Goal: Information Seeking & Learning: Learn about a topic

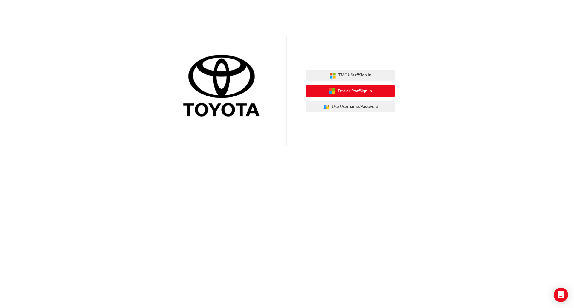
click at [362, 91] on span "Dealer Staff Sign In" at bounding box center [355, 91] width 34 height 7
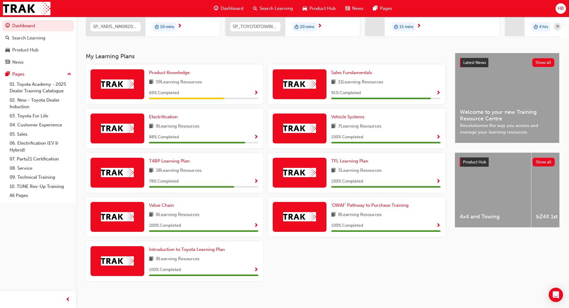
scroll to position [97, 0]
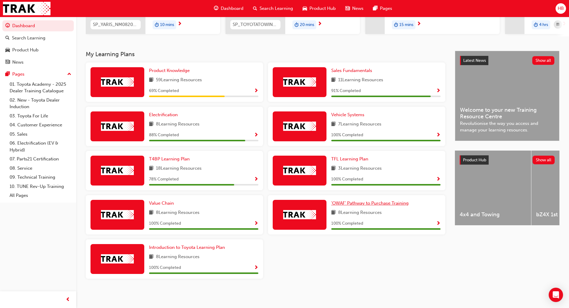
click at [364, 202] on span "'OWAF' Pathway to Purchase Training" at bounding box center [369, 202] width 77 height 5
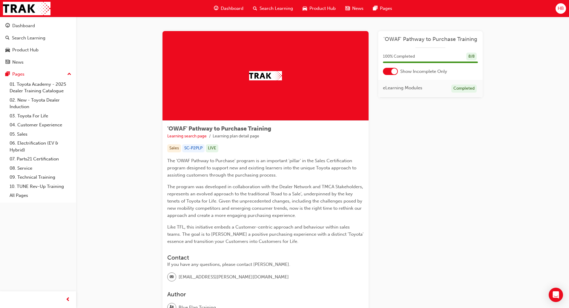
click at [393, 72] on div at bounding box center [394, 71] width 6 height 6
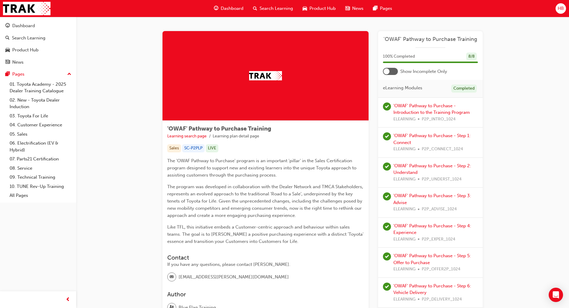
click at [232, 6] on span "Dashboard" at bounding box center [232, 8] width 23 height 7
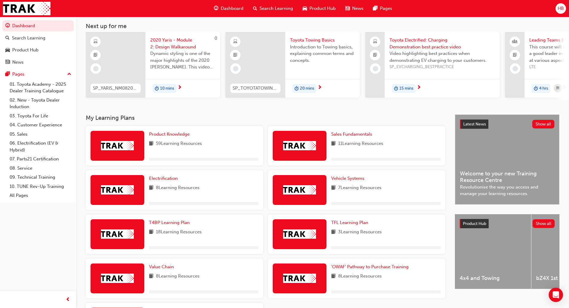
scroll to position [90, 0]
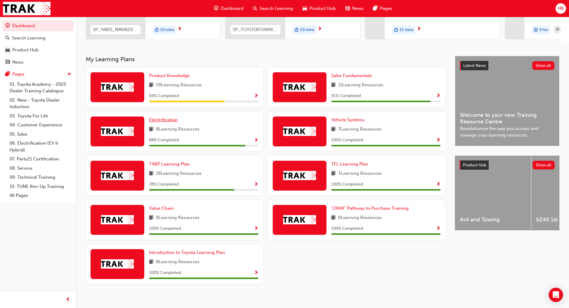
click at [172, 122] on span "Electrification" at bounding box center [163, 119] width 29 height 5
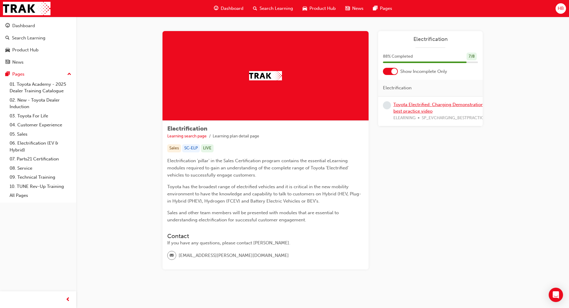
click at [417, 106] on link "Toyota Electrified: Charging Demonstration best practice video" at bounding box center [438, 108] width 90 height 12
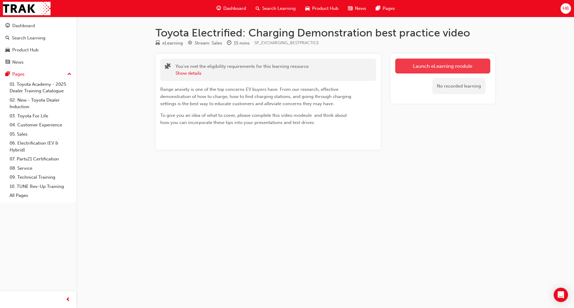
click at [450, 62] on link "Launch eLearning module" at bounding box center [442, 66] width 95 height 15
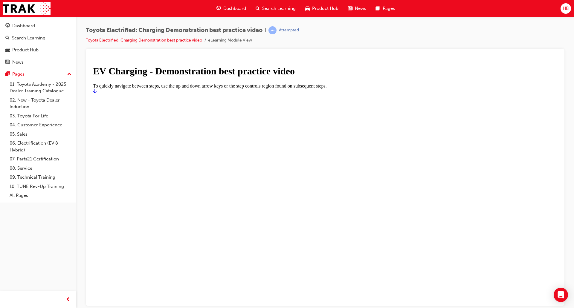
click at [96, 93] on icon "Start" at bounding box center [95, 90] width 4 height 5
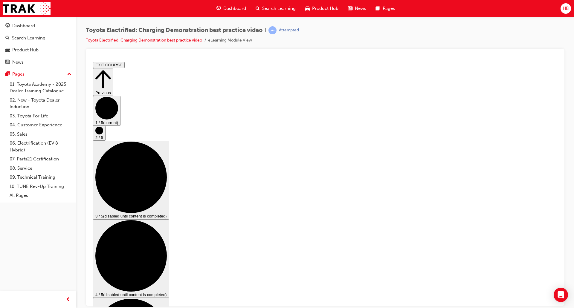
drag, startPoint x: 543, startPoint y: 292, endPoint x: 539, endPoint y: 291, distance: 4.1
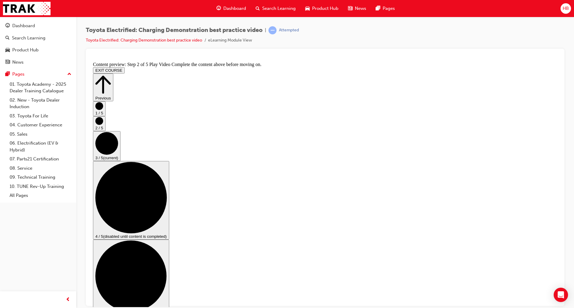
scroll to position [52, 0]
checkbox input "true"
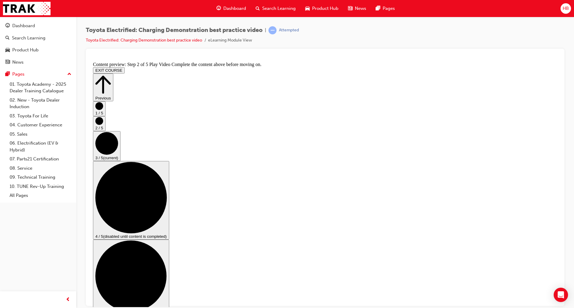
checkbox input "false"
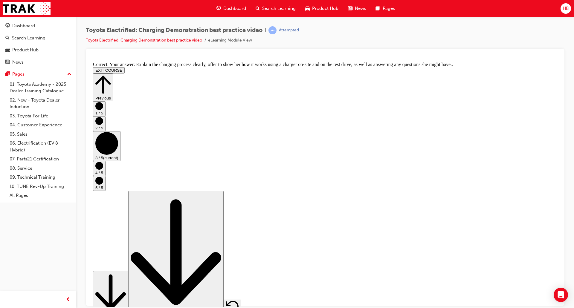
click at [128, 293] on button "Scroll page down" at bounding box center [110, 295] width 35 height 48
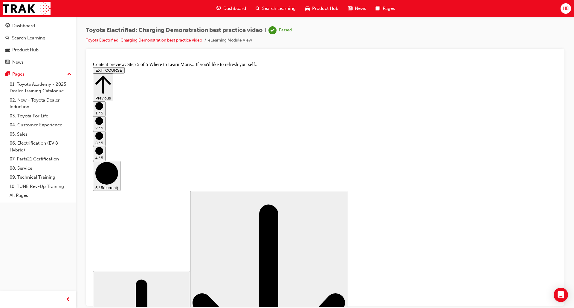
click at [228, 7] on span "Dashboard" at bounding box center [234, 8] width 23 height 7
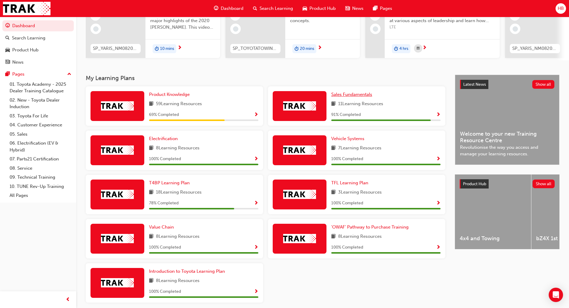
scroll to position [37, 0]
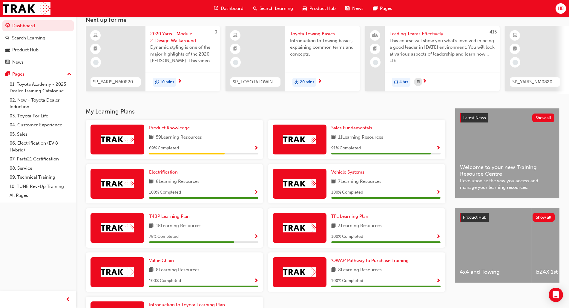
click at [355, 129] on span "Sales Fundamentals" at bounding box center [351, 127] width 41 height 5
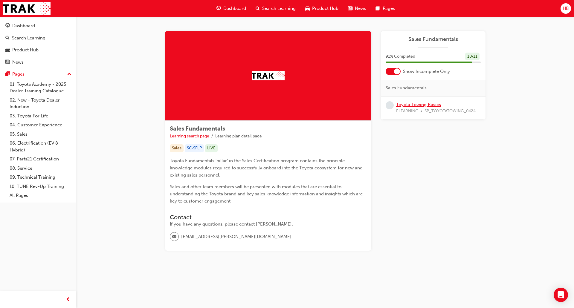
click at [421, 104] on link "Toyota Towing Basics" at bounding box center [418, 104] width 45 height 5
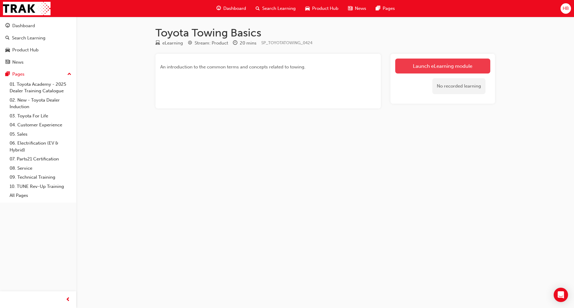
click at [435, 64] on link "Launch eLearning module" at bounding box center [442, 66] width 95 height 15
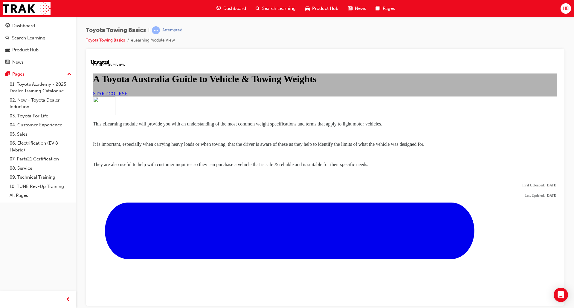
click at [127, 96] on span "START COURSE" at bounding box center [110, 93] width 34 height 5
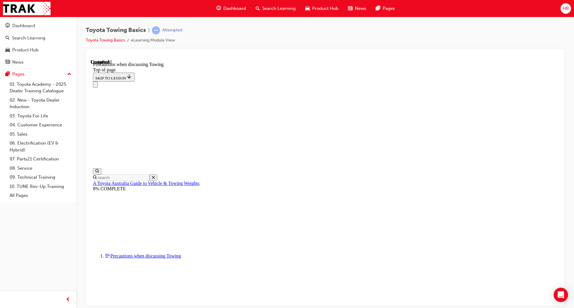
scroll to position [610, 0]
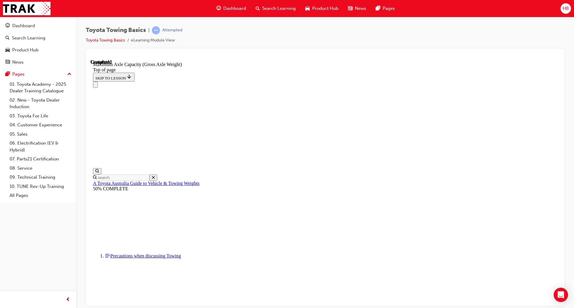
scroll to position [486, 0]
drag, startPoint x: 365, startPoint y: 296, endPoint x: 361, endPoint y: 276, distance: 20.4
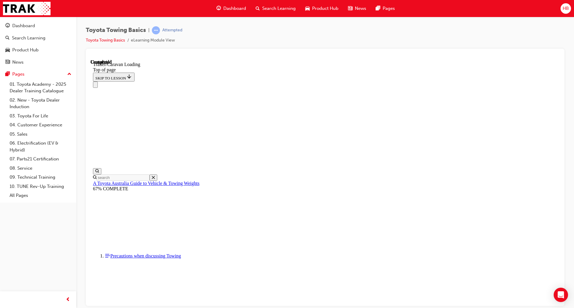
drag, startPoint x: 367, startPoint y: 295, endPoint x: 366, endPoint y: 290, distance: 5.1
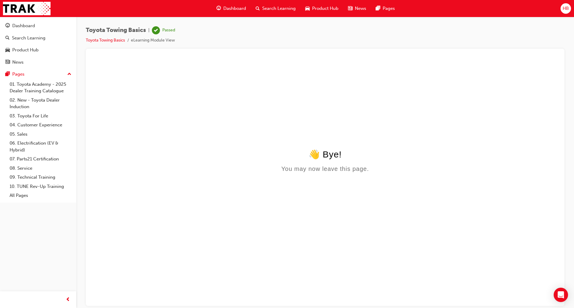
click at [240, 10] on span "Dashboard" at bounding box center [234, 8] width 23 height 7
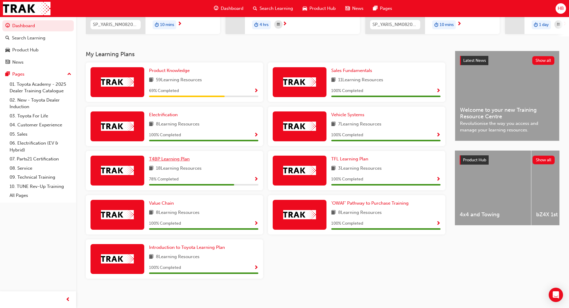
click at [160, 160] on span "T4BP Learning Plan" at bounding box center [169, 158] width 41 height 5
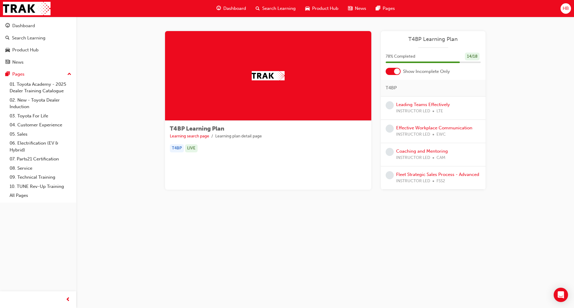
click at [227, 7] on span "Dashboard" at bounding box center [234, 8] width 23 height 7
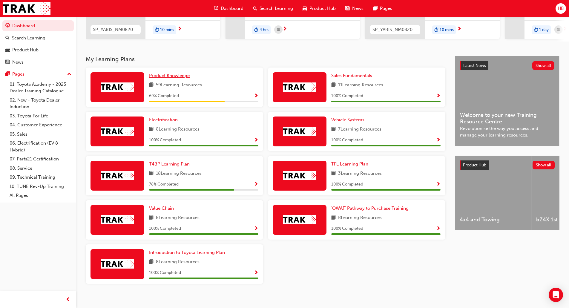
click at [186, 76] on span "Product Knowledge" at bounding box center [169, 75] width 41 height 5
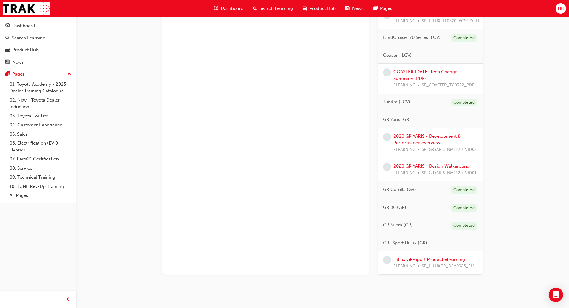
scroll to position [682, 0]
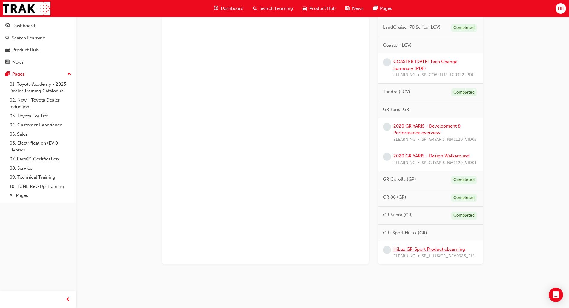
click at [438, 246] on link "HiLux GR-Sport Product eLearning" at bounding box center [429, 248] width 72 height 5
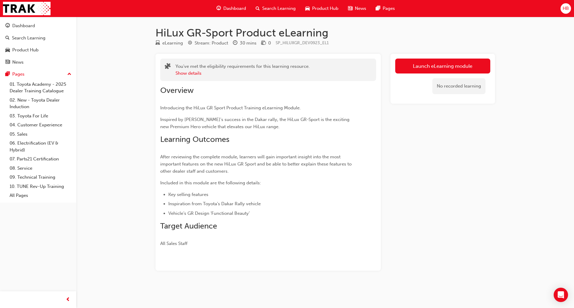
click at [240, 9] on span "Dashboard" at bounding box center [234, 8] width 23 height 7
